Goal: Information Seeking & Learning: Learn about a topic

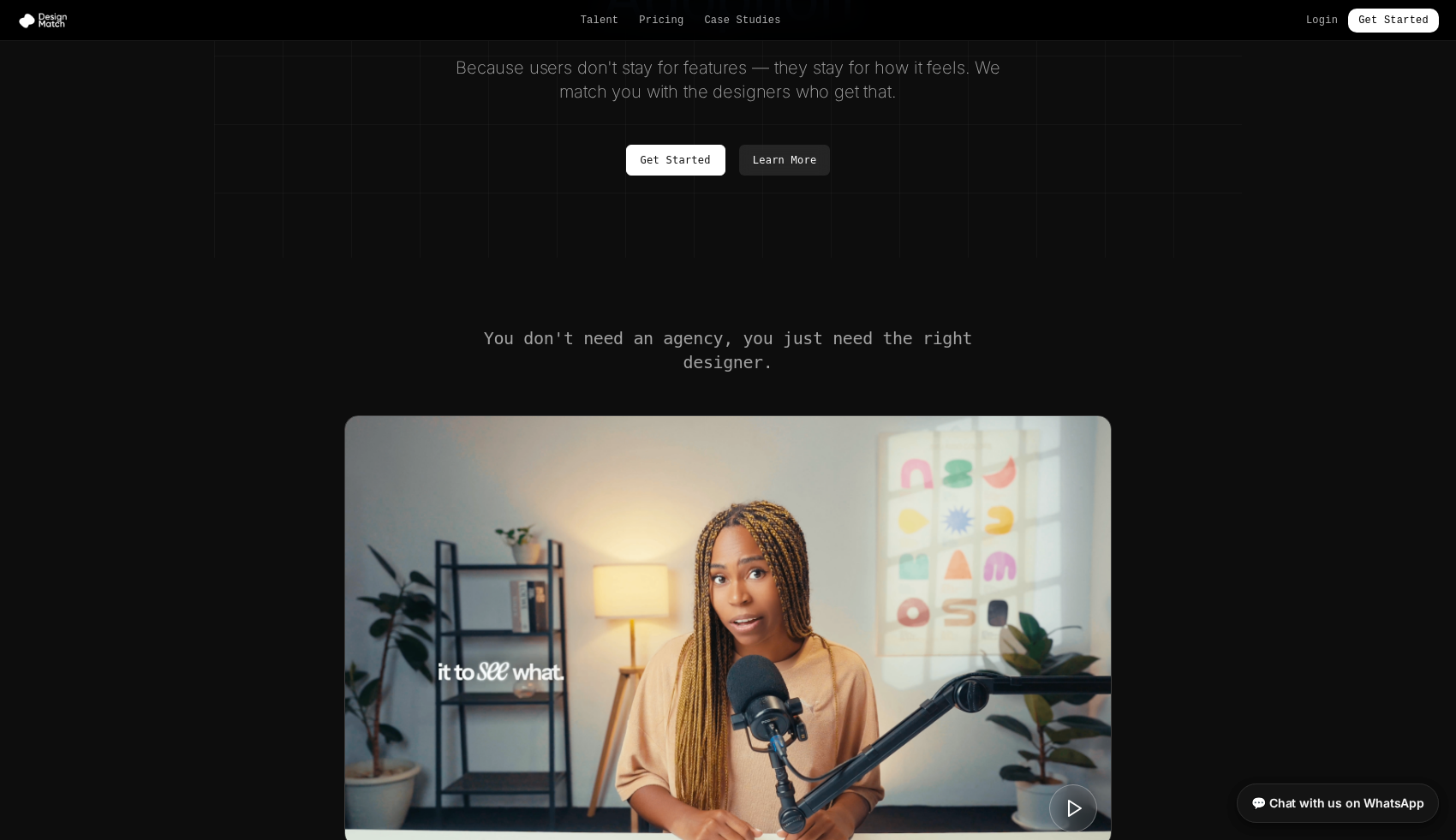
scroll to position [331, 0]
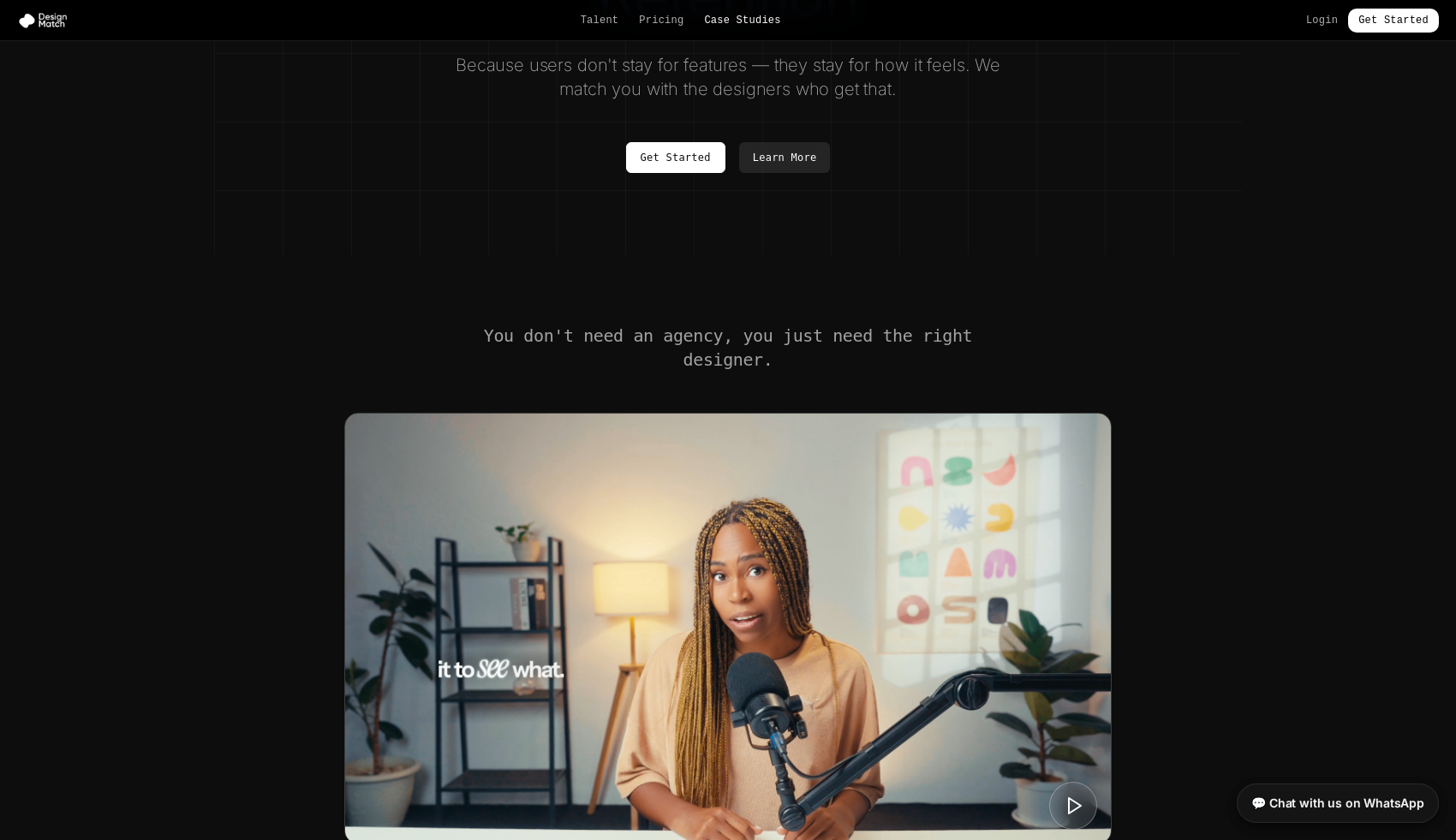
click at [749, 24] on link "Case Studies" at bounding box center [741, 21] width 76 height 14
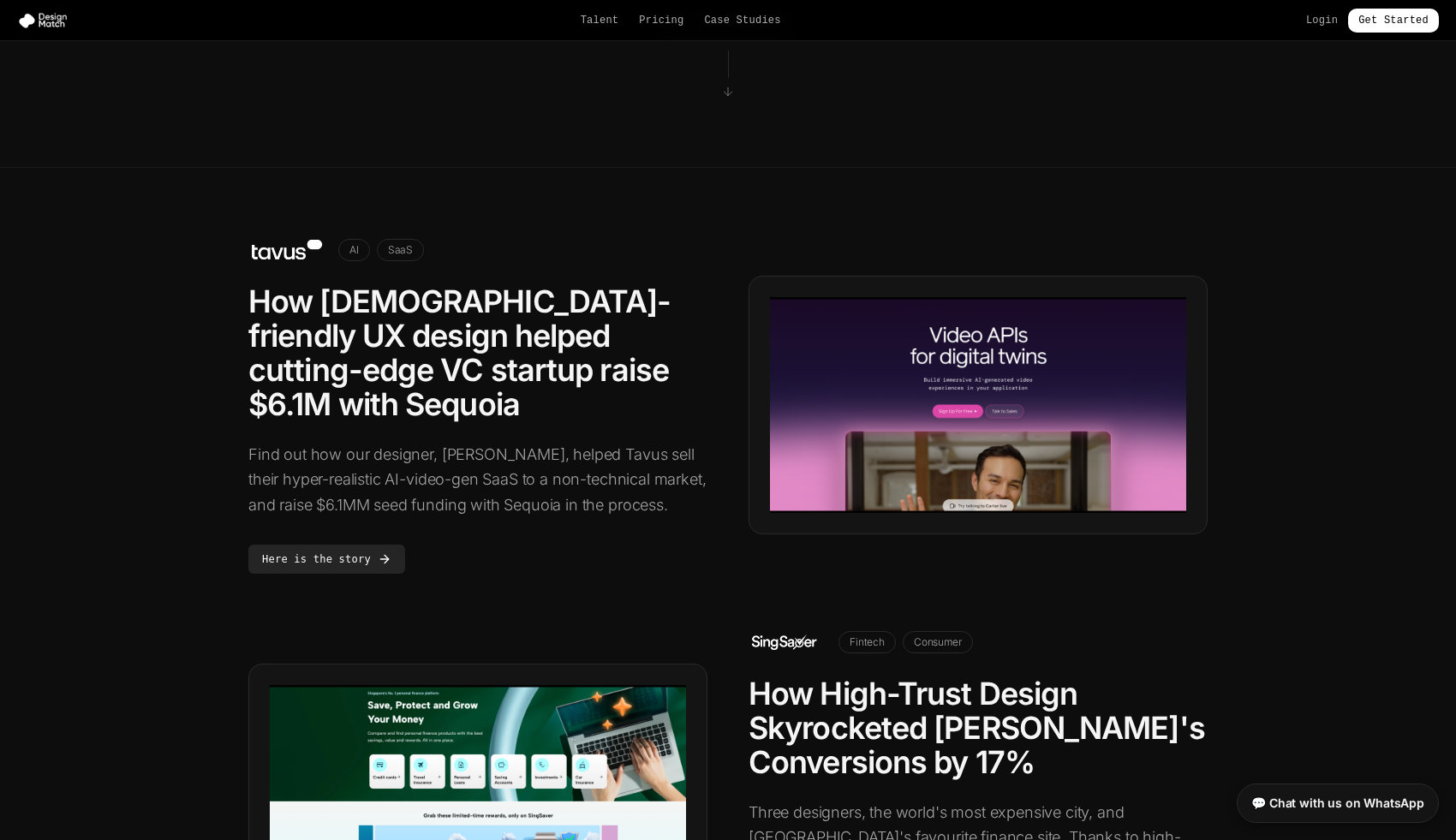
scroll to position [319, 0]
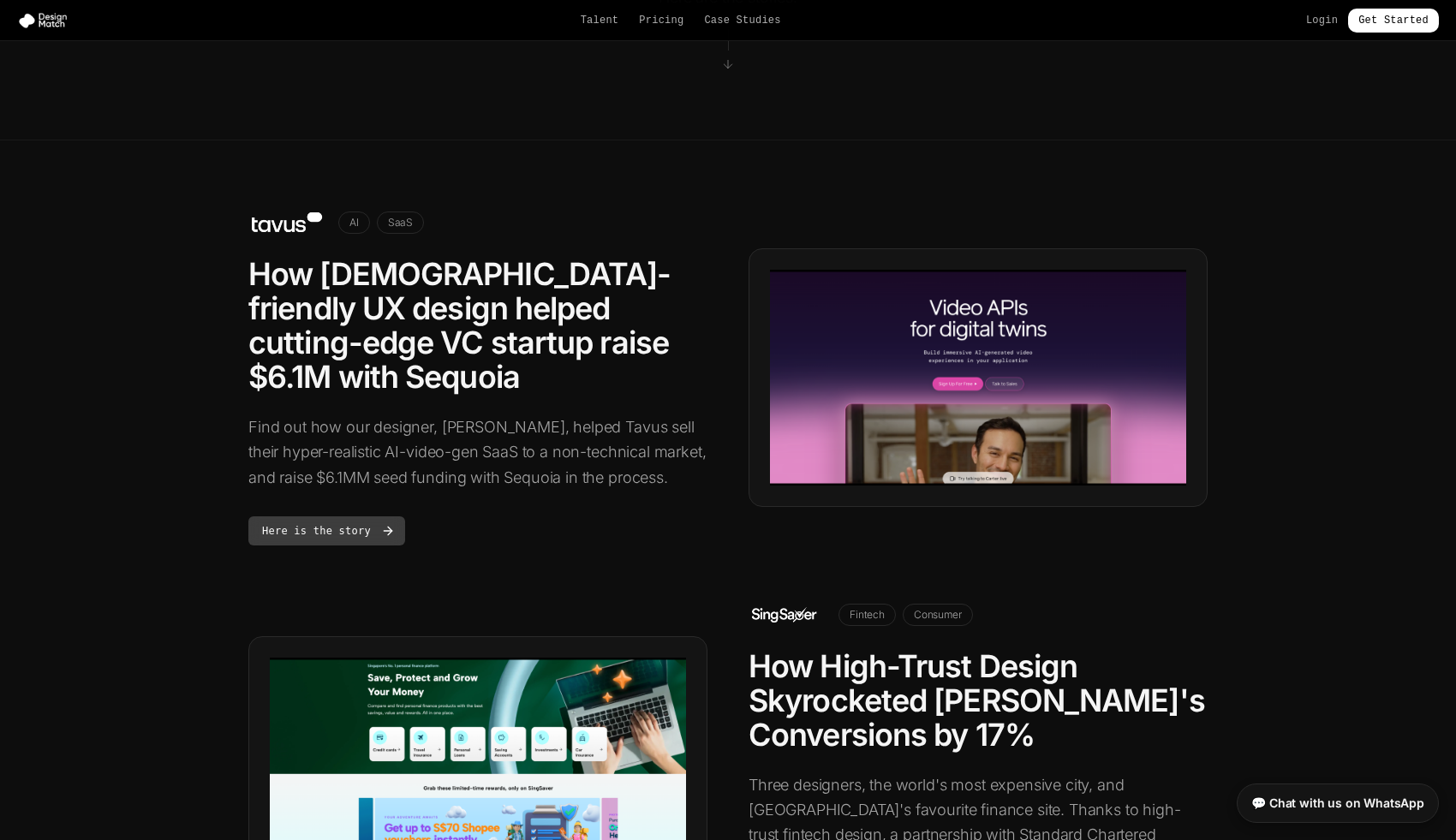
click at [351, 516] on link "Here is the story" at bounding box center [326, 530] width 157 height 29
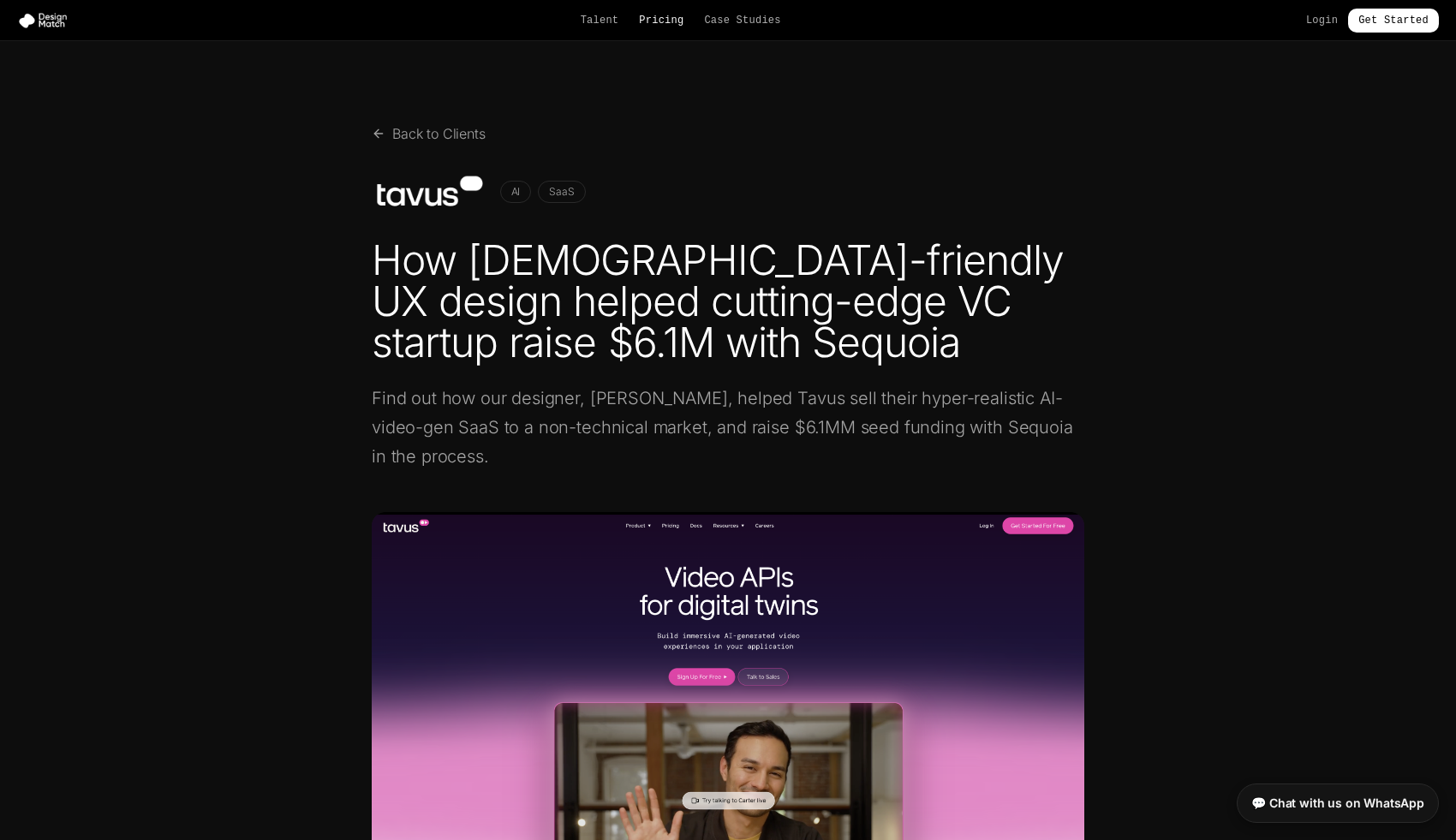
click at [663, 15] on link "Pricing" at bounding box center [661, 21] width 45 height 14
